Goal: Task Accomplishment & Management: Manage account settings

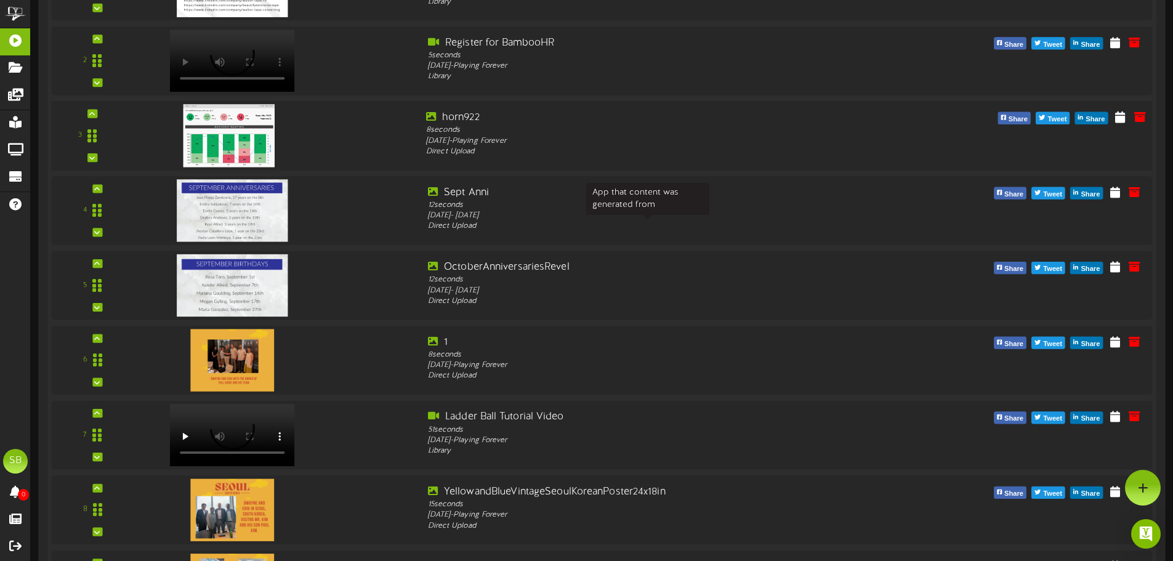
scroll to position [245, 0]
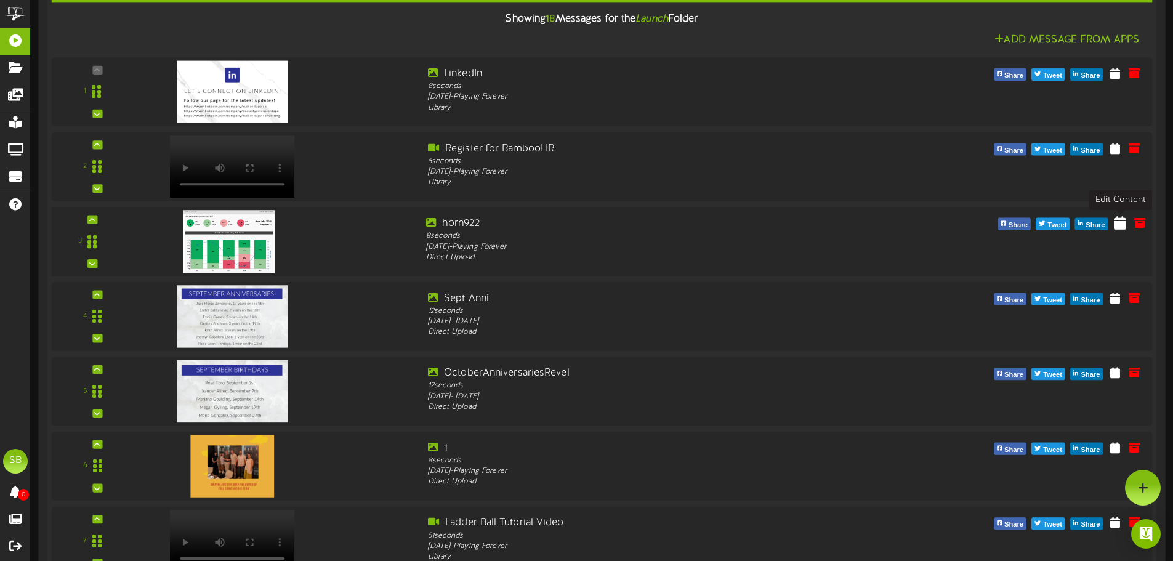
click at [1118, 220] on icon at bounding box center [1120, 223] width 12 height 14
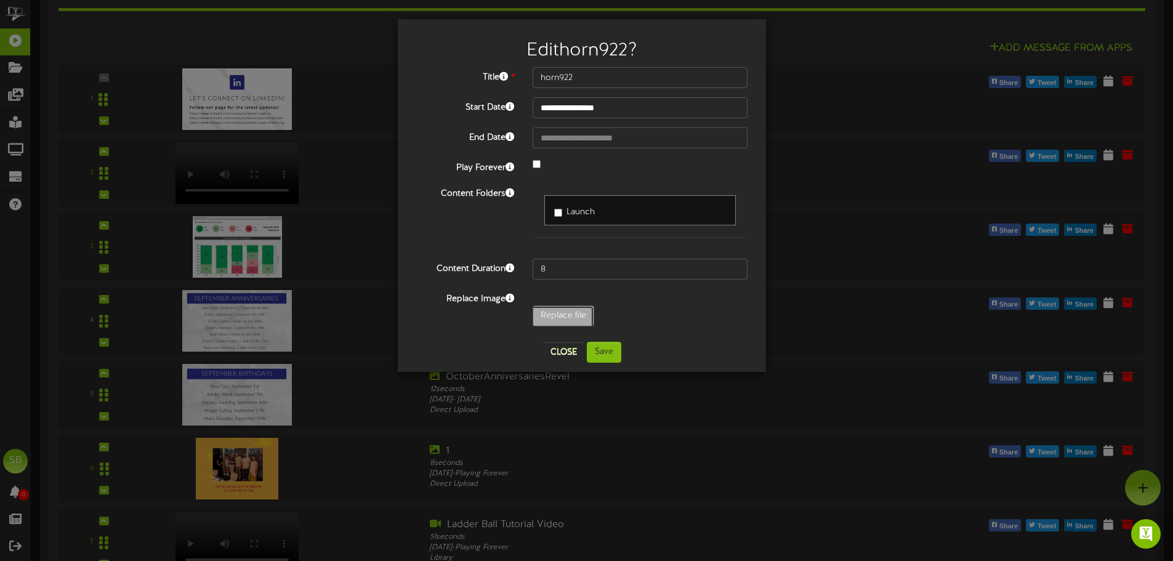
type input "**********"
type input "horn929"
click at [613, 347] on button "Save" at bounding box center [604, 352] width 34 height 21
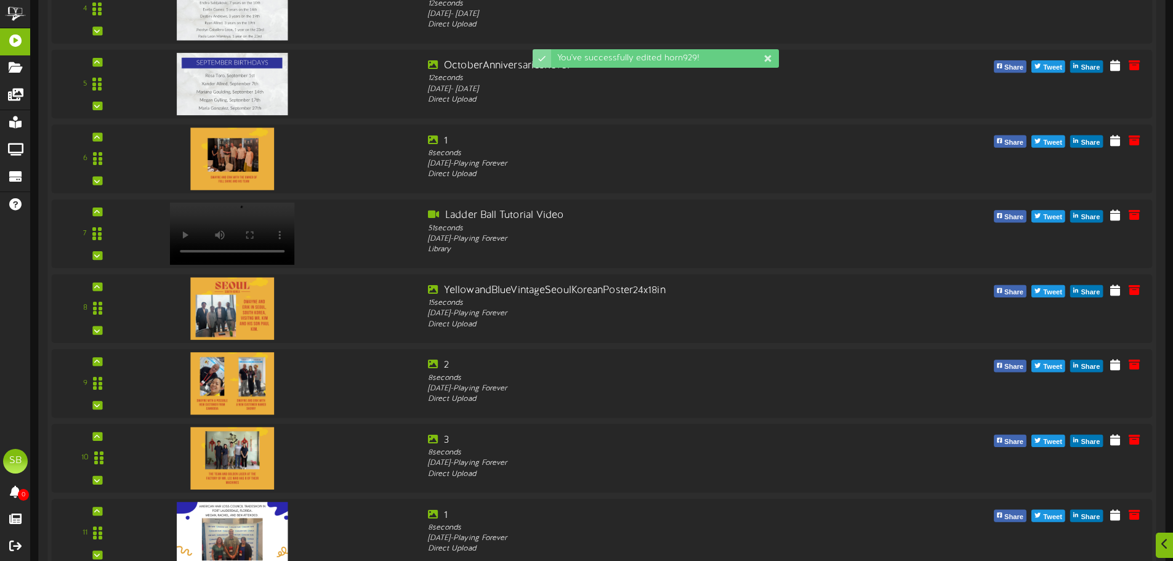
scroll to position [554, 0]
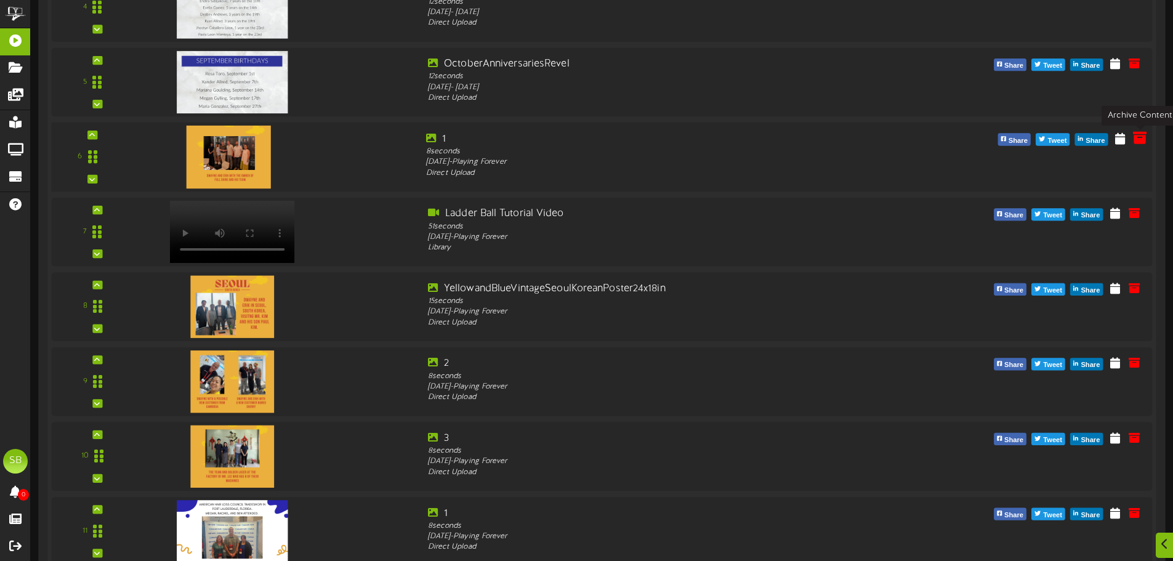
click at [1136, 140] on icon at bounding box center [1140, 138] width 14 height 14
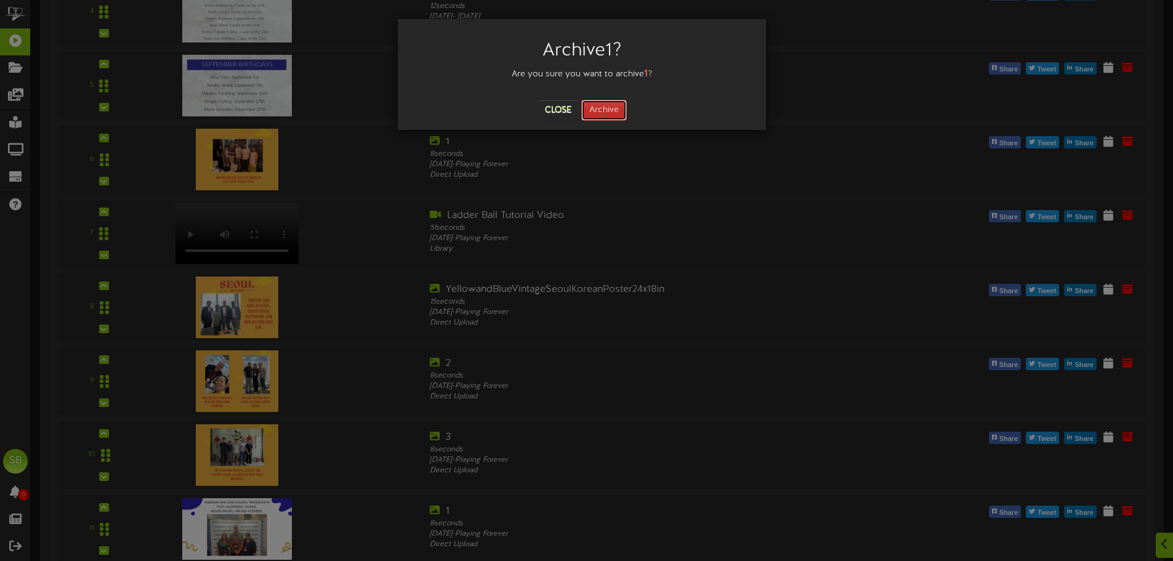
click at [617, 106] on button "Archive" at bounding box center [604, 110] width 46 height 21
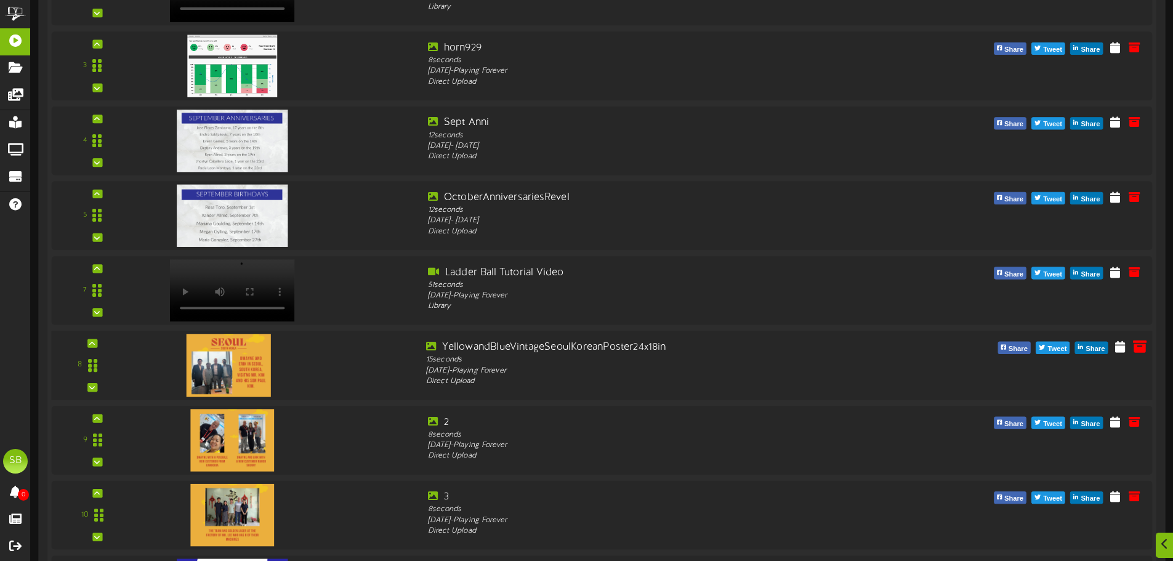
scroll to position [431, 0]
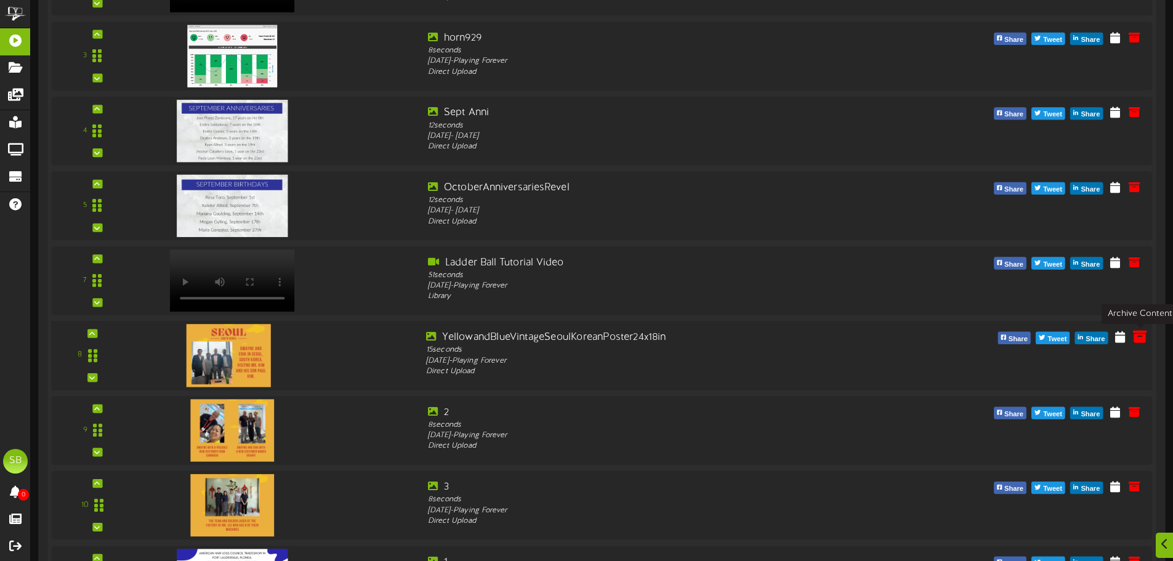
click at [1140, 340] on icon at bounding box center [1140, 336] width 14 height 14
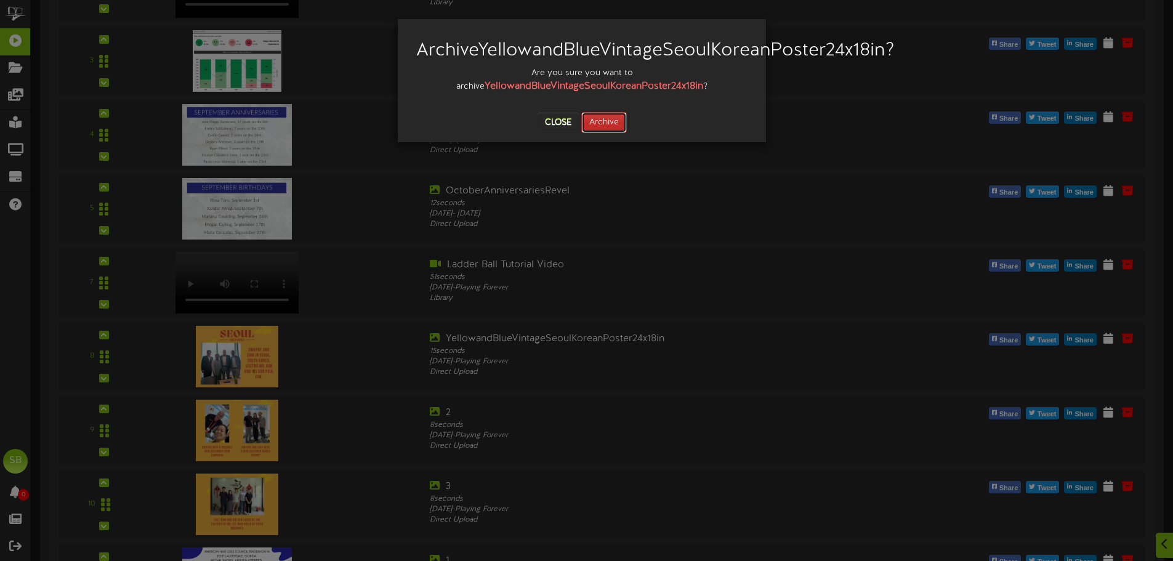
click at [609, 133] on button "Archive" at bounding box center [604, 122] width 46 height 21
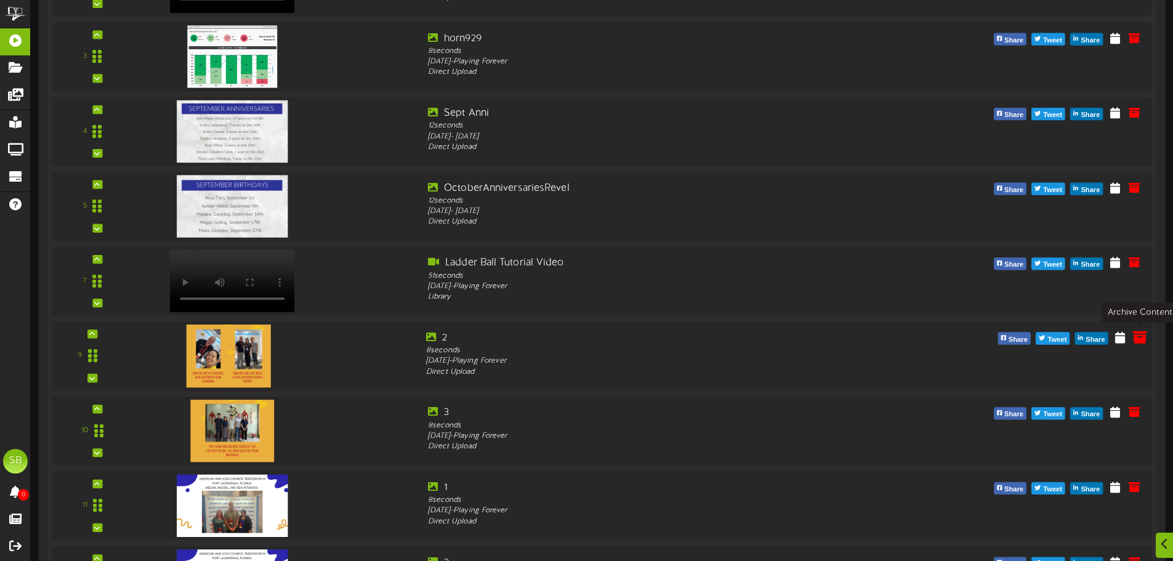
click at [1137, 341] on icon at bounding box center [1140, 337] width 14 height 14
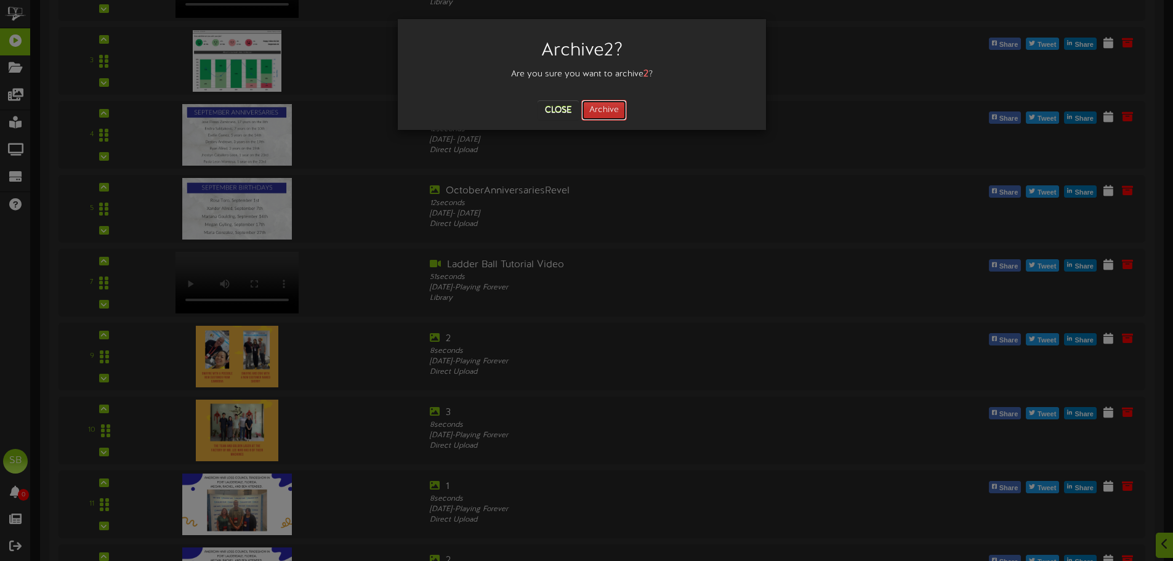
click at [608, 110] on button "Archive" at bounding box center [604, 110] width 46 height 21
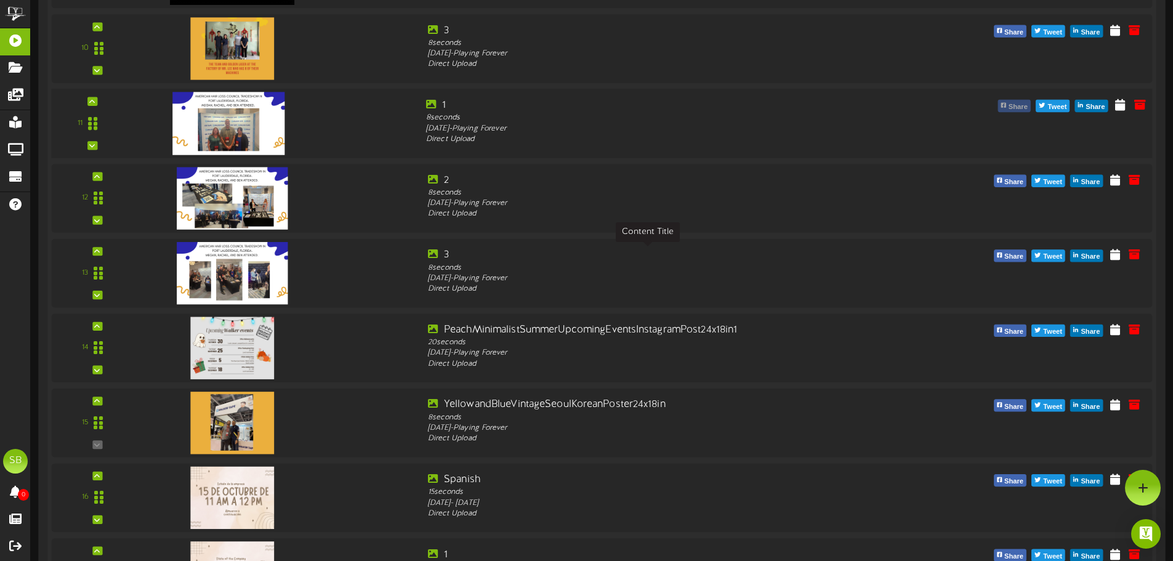
scroll to position [616, 0]
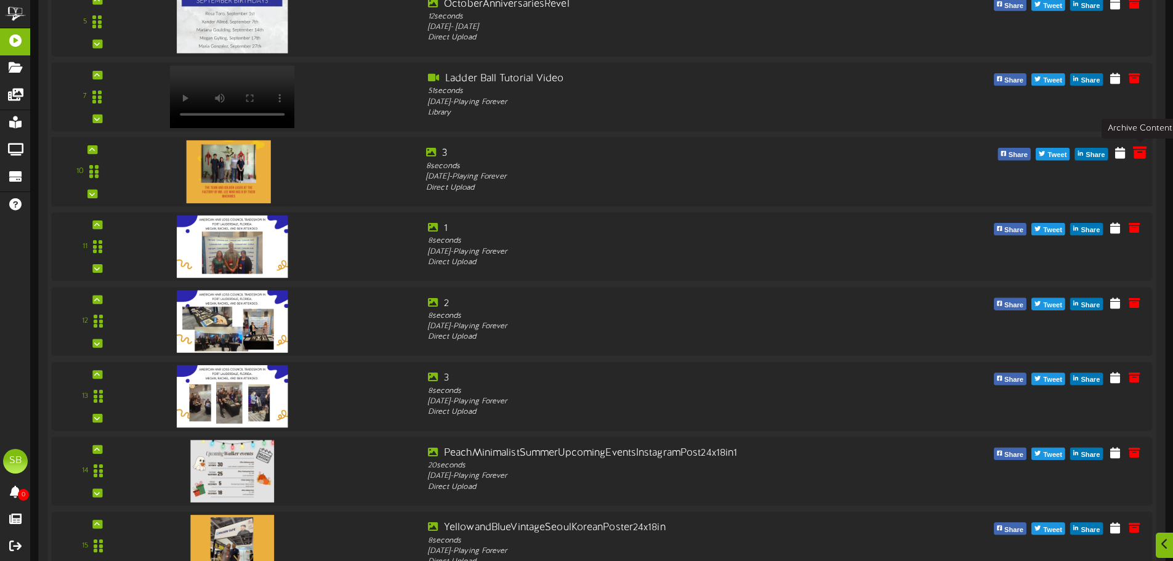
click at [1139, 153] on icon at bounding box center [1140, 152] width 14 height 14
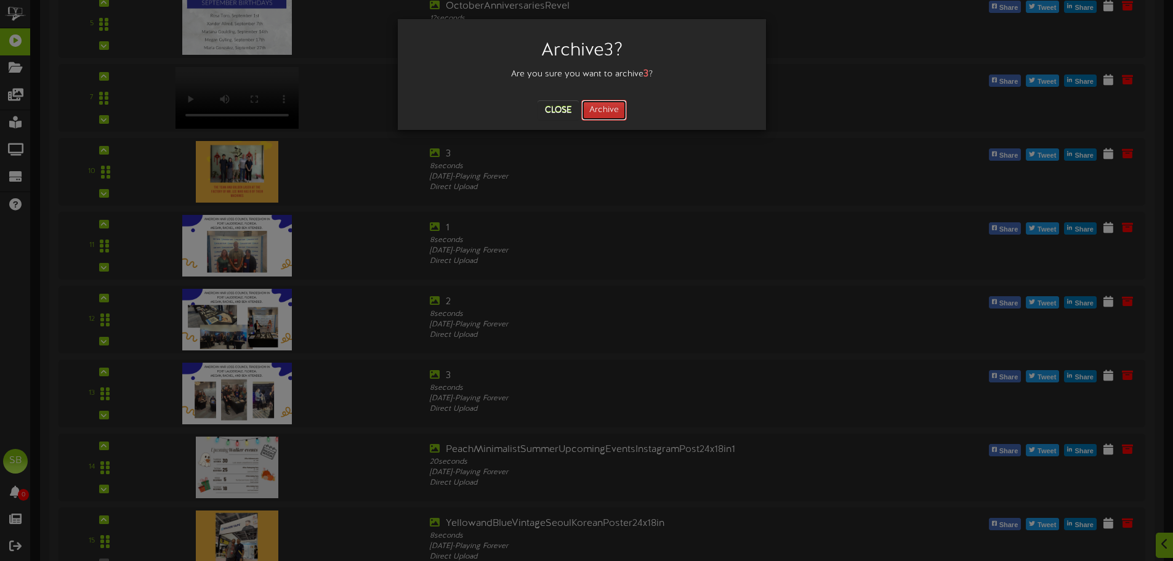
click at [604, 107] on button "Archive" at bounding box center [604, 110] width 46 height 21
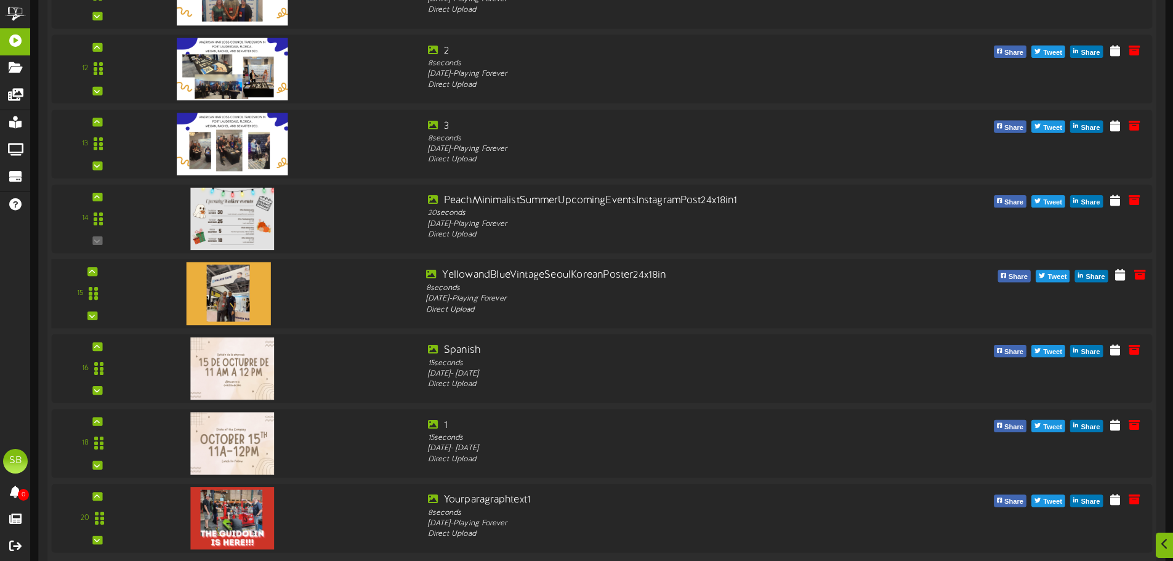
scroll to position [801, 0]
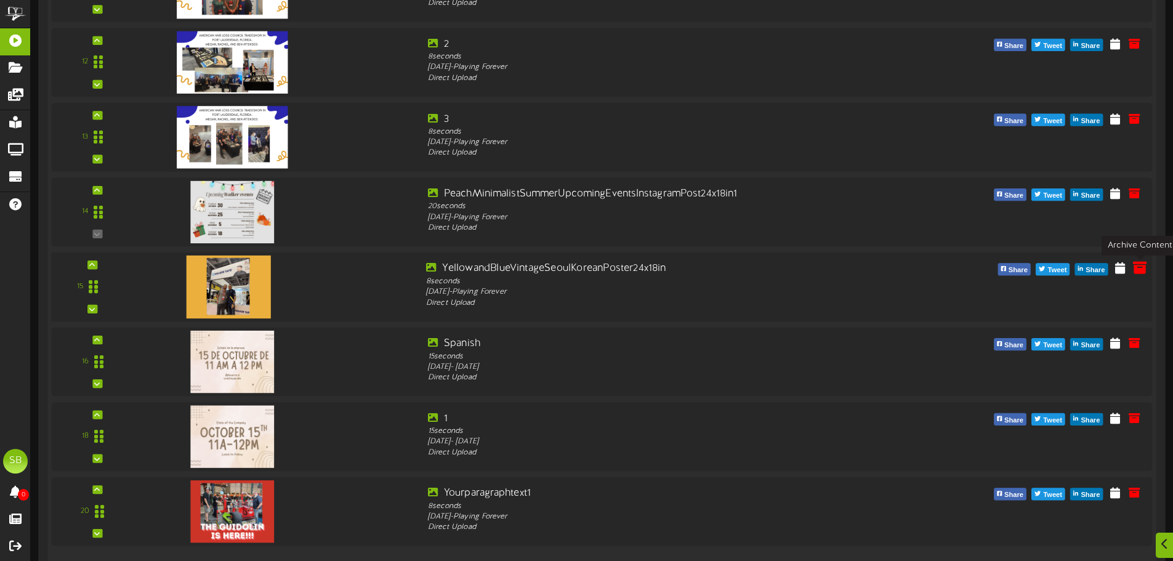
click at [1146, 268] on icon at bounding box center [1140, 267] width 14 height 14
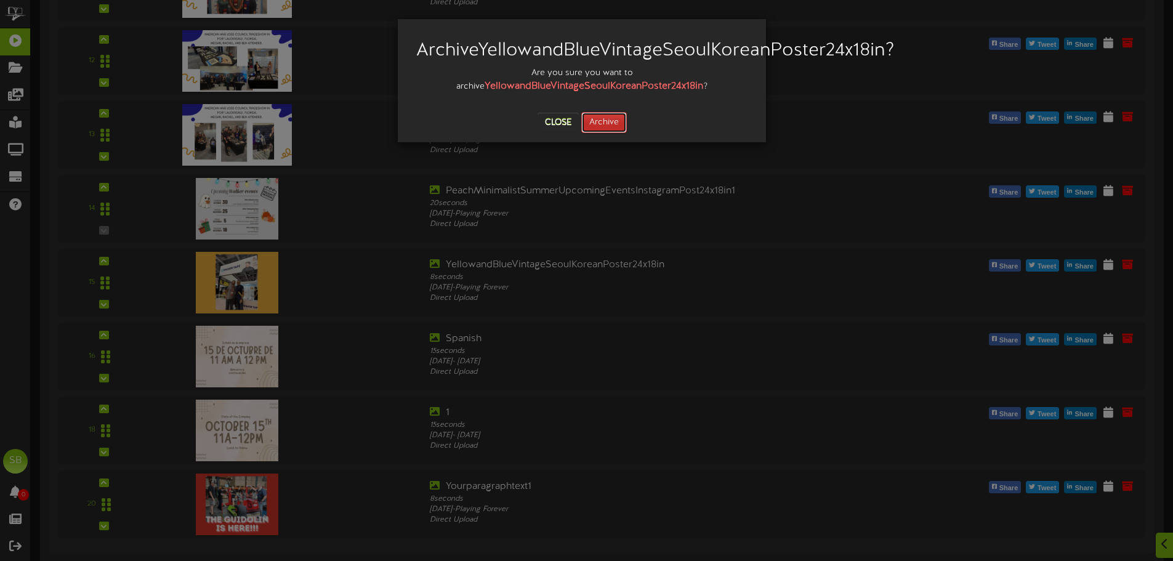
click at [605, 133] on button "Archive" at bounding box center [604, 122] width 46 height 21
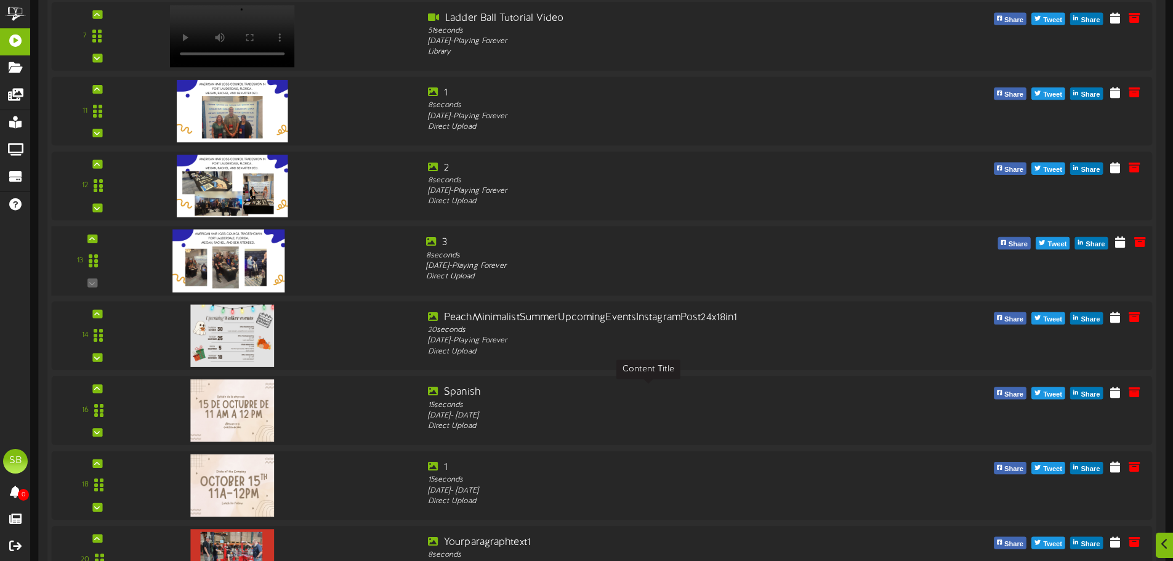
scroll to position [738, 0]
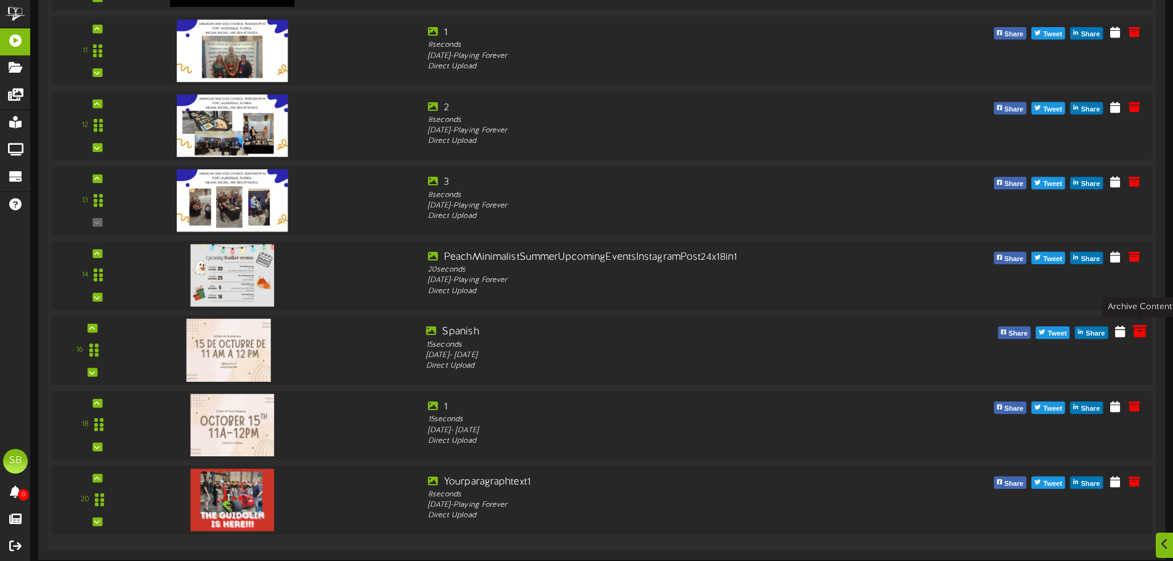
click at [1137, 330] on icon at bounding box center [1140, 331] width 14 height 14
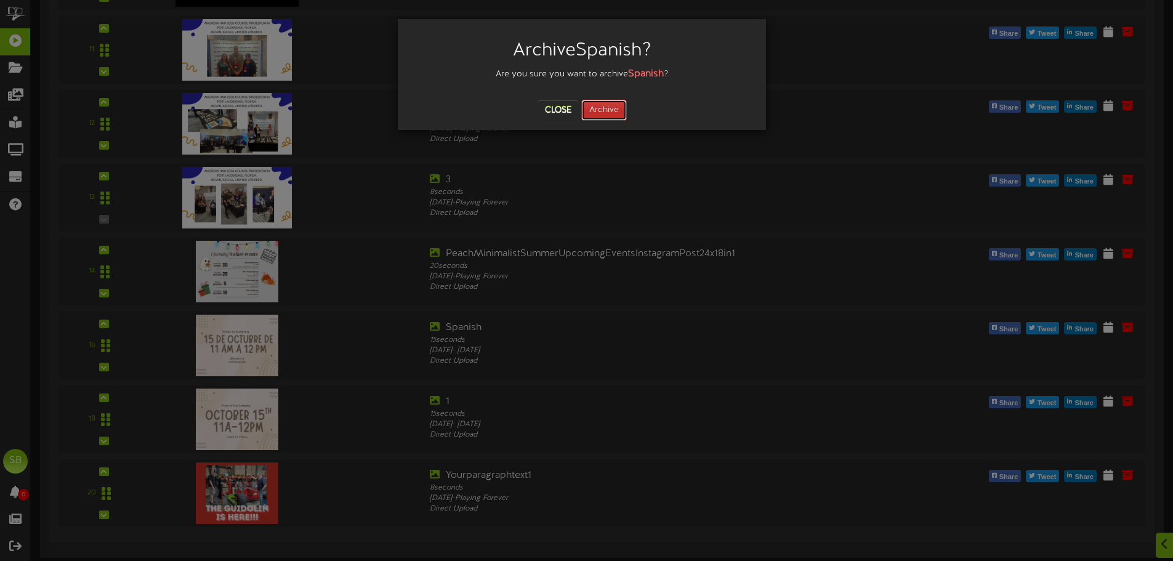
click at [618, 101] on button "Archive" at bounding box center [604, 110] width 46 height 21
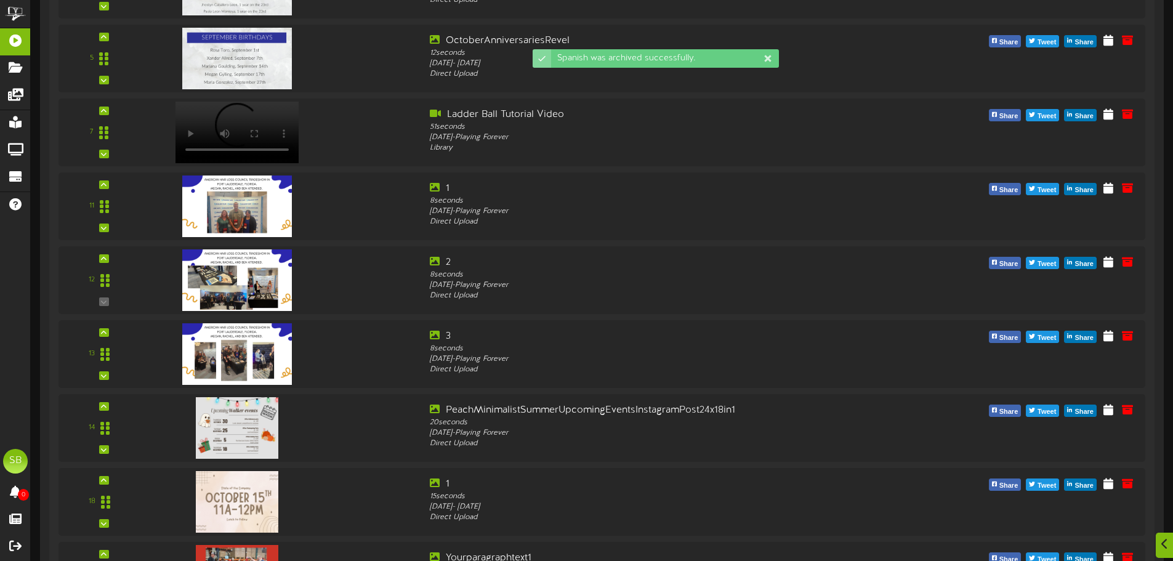
scroll to position [664, 0]
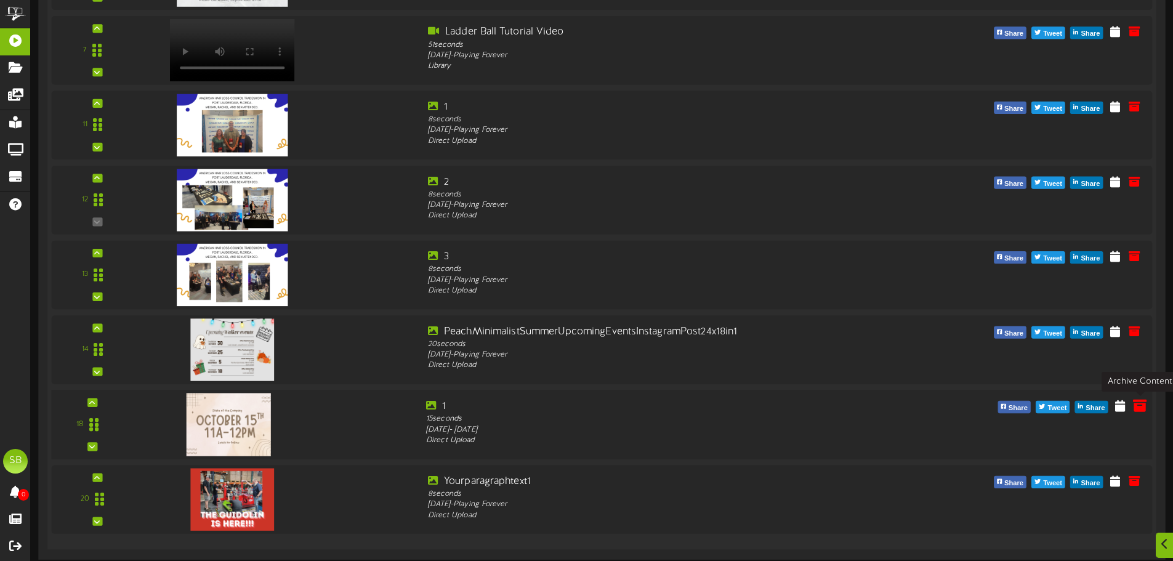
click at [1138, 406] on icon at bounding box center [1140, 405] width 14 height 14
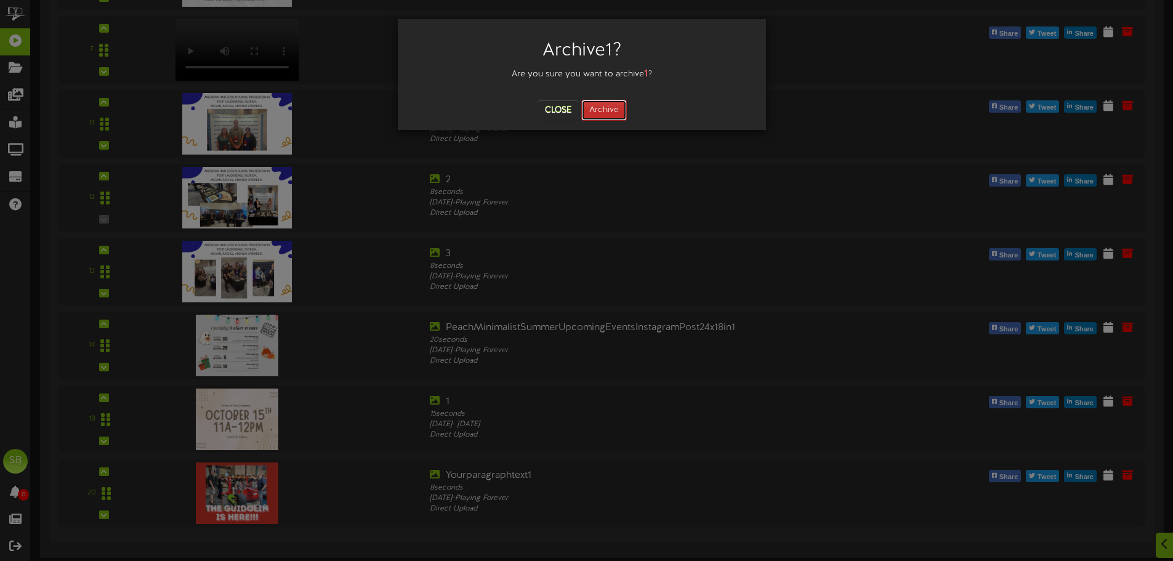
click at [613, 106] on button "Archive" at bounding box center [604, 110] width 46 height 21
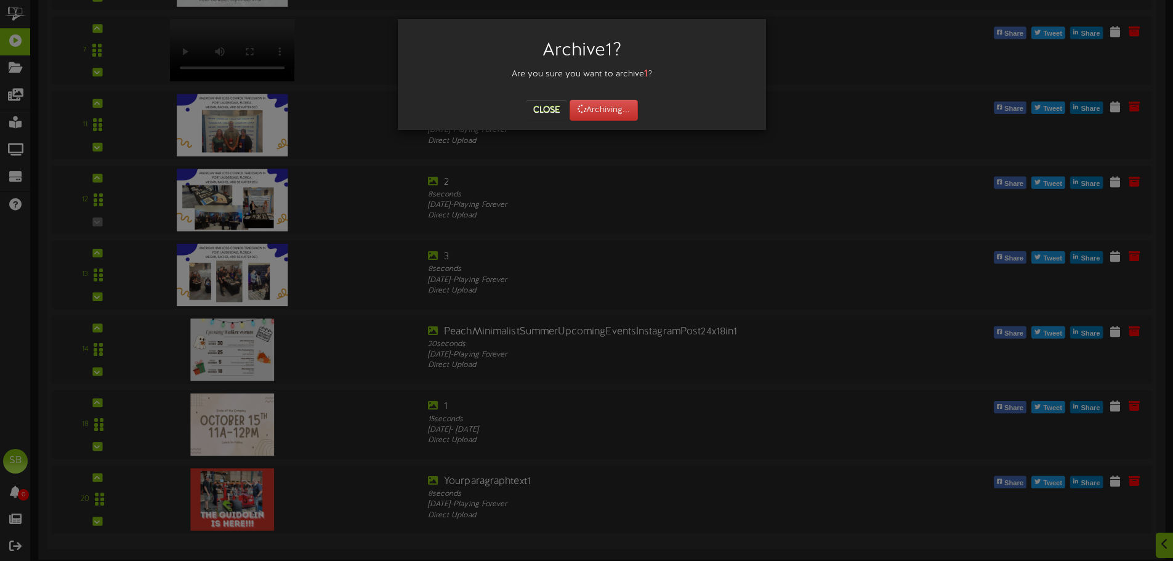
scroll to position [0, 0]
